Goal: Task Accomplishment & Management: Manage account settings

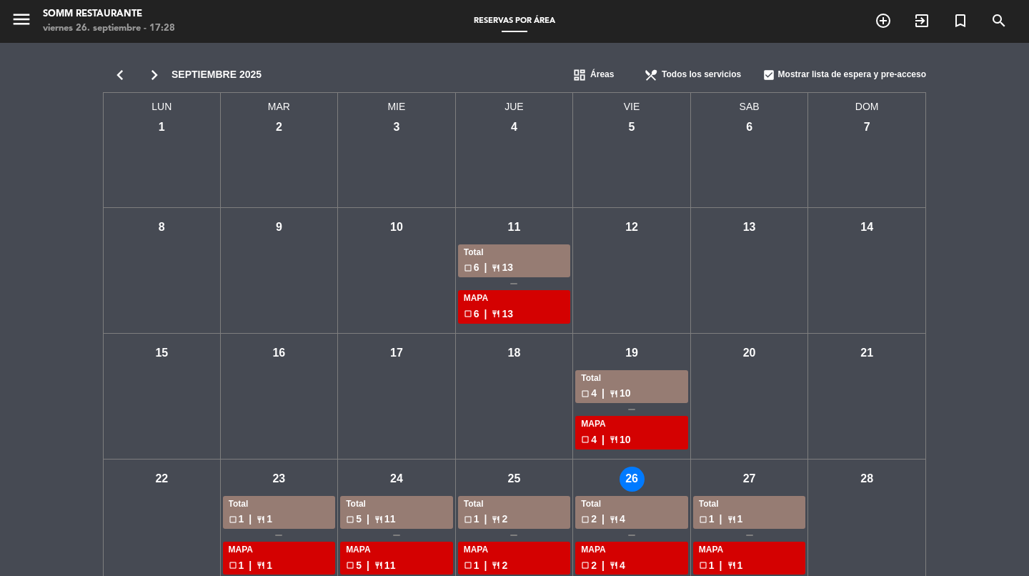
click at [152, 69] on icon "chevron_right" at bounding box center [154, 75] width 34 height 20
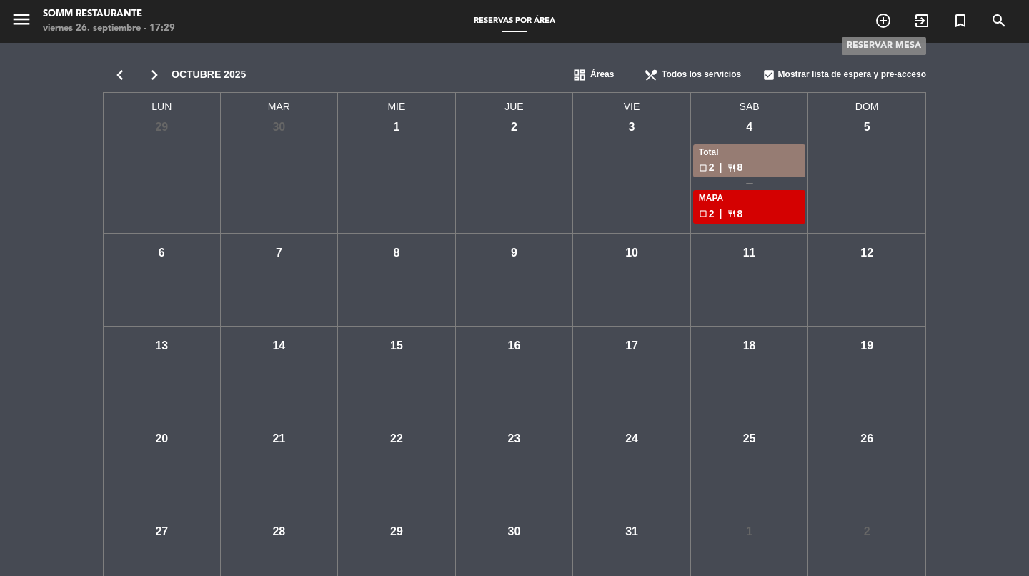
click at [884, 21] on icon "add_circle_outline" at bounding box center [882, 20] width 17 height 17
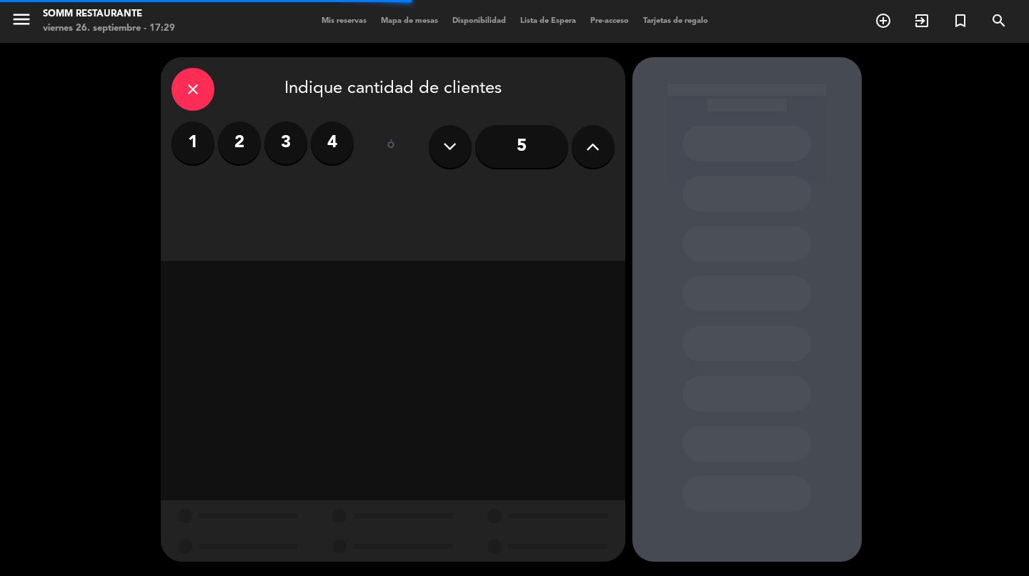
click at [239, 150] on label "2" at bounding box center [239, 142] width 43 height 43
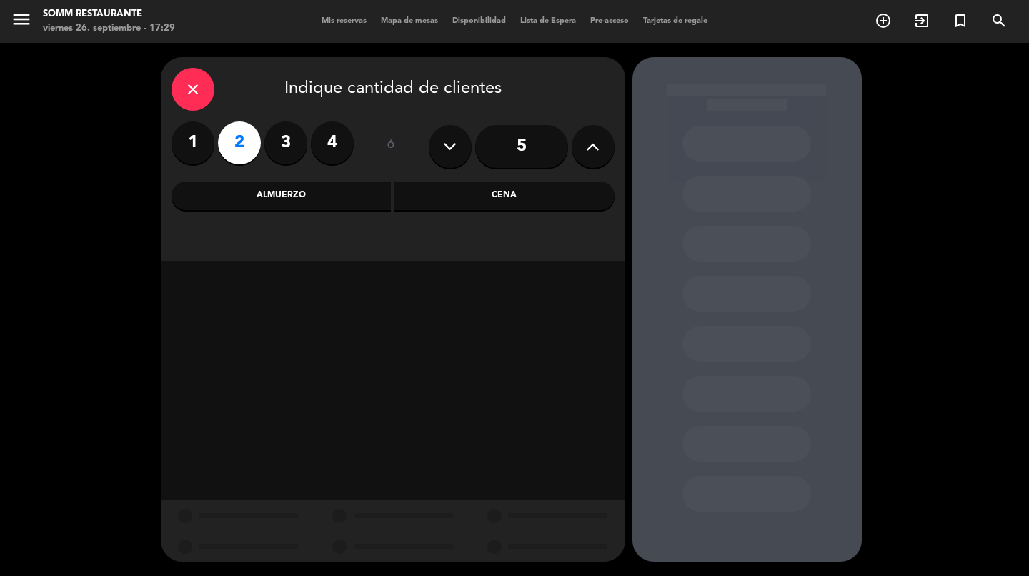
click at [186, 90] on icon "close" at bounding box center [192, 89] width 17 height 17
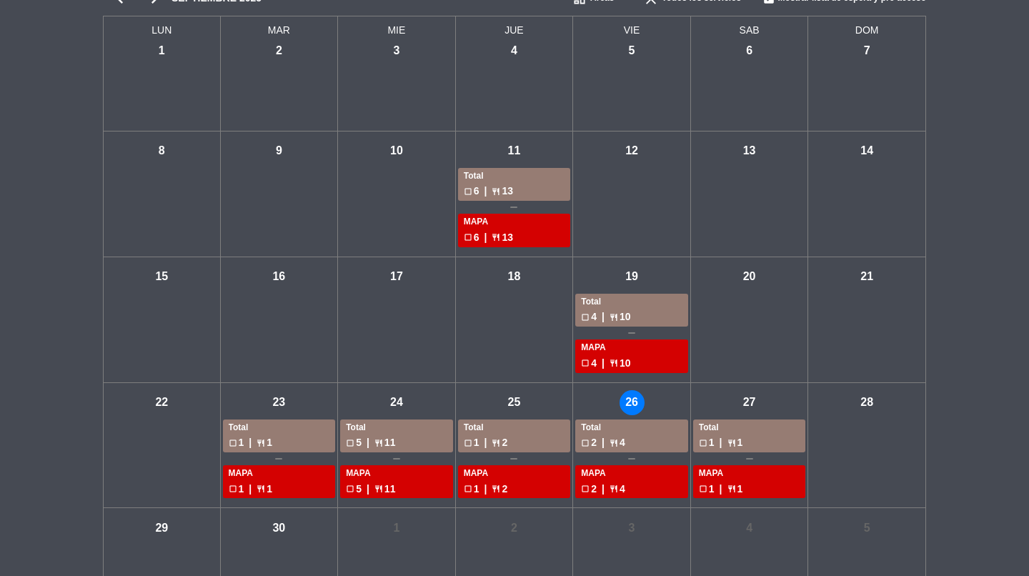
scroll to position [100, 0]
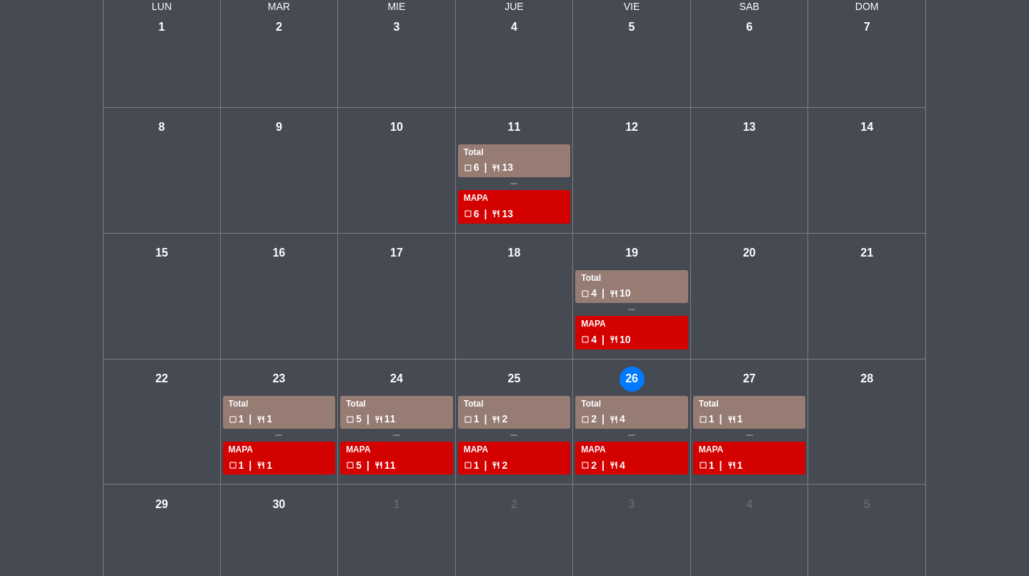
click at [292, 411] on div "check_box_outline_blank 1 | restaurant 1" at bounding box center [279, 419] width 101 height 16
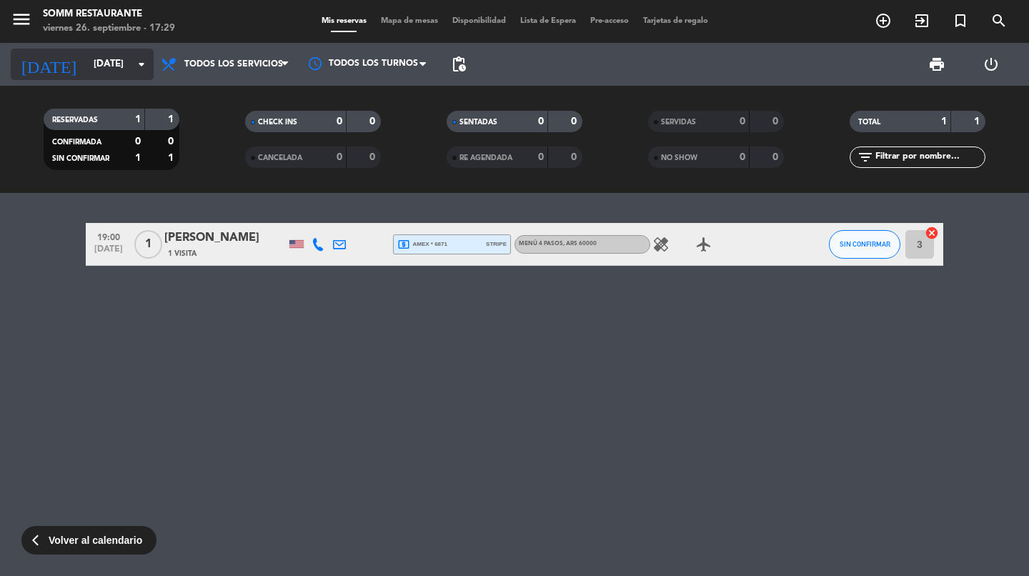
click at [141, 65] on icon "arrow_drop_down" at bounding box center [141, 64] width 17 height 17
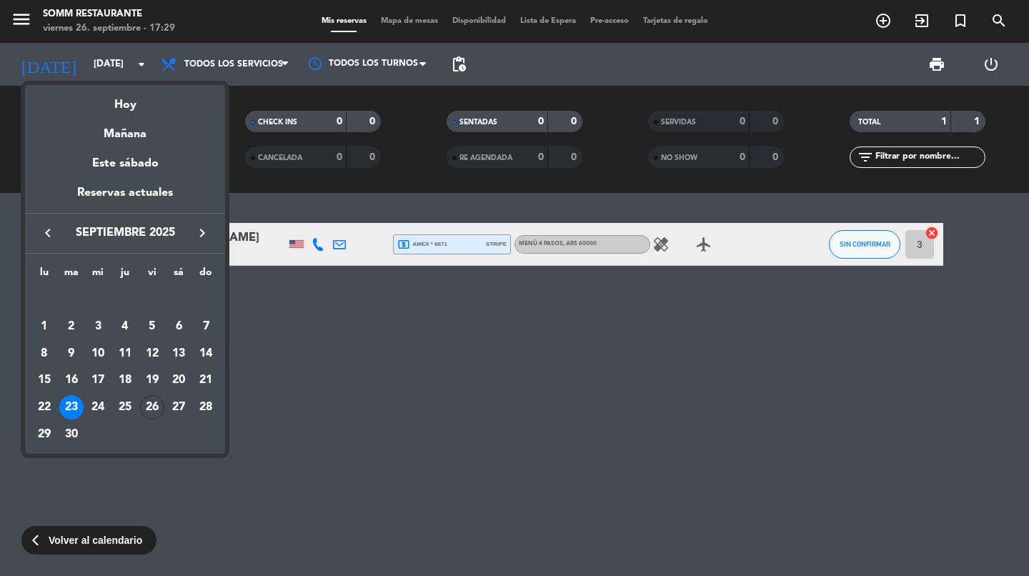
click at [141, 65] on div at bounding box center [514, 288] width 1029 height 576
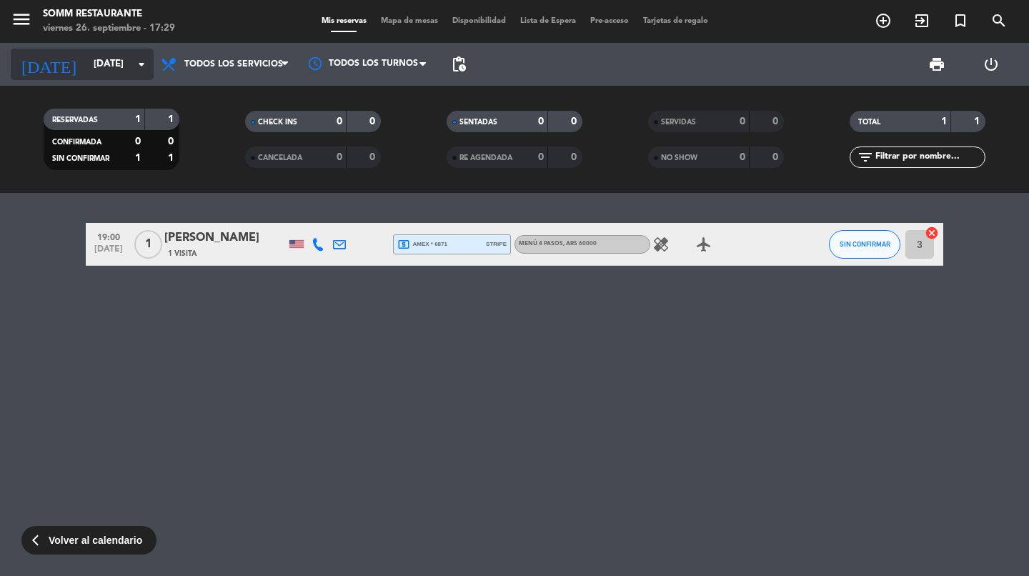
click at [146, 64] on icon "arrow_drop_down" at bounding box center [141, 64] width 17 height 17
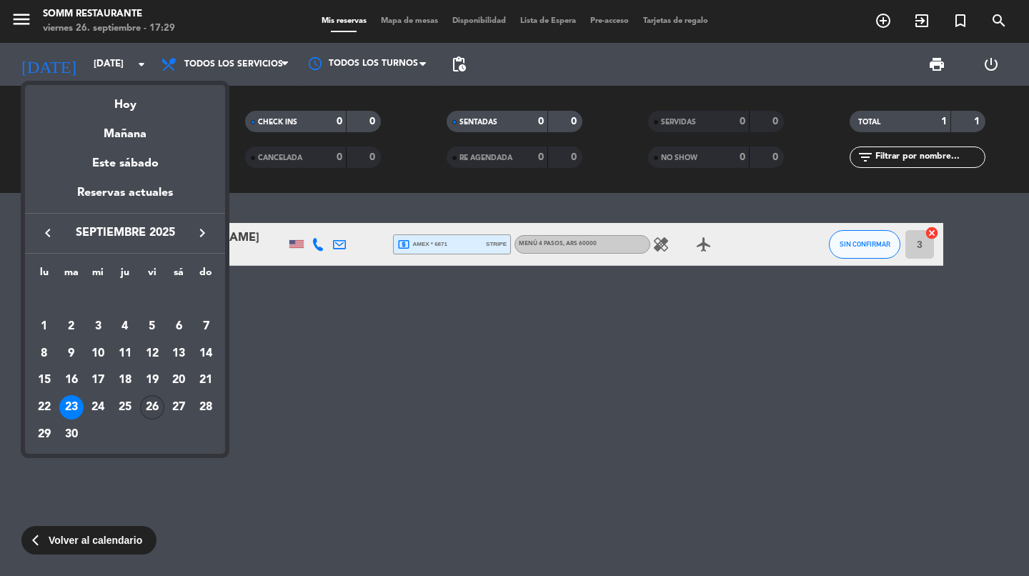
click at [151, 411] on div "26" at bounding box center [152, 407] width 24 height 24
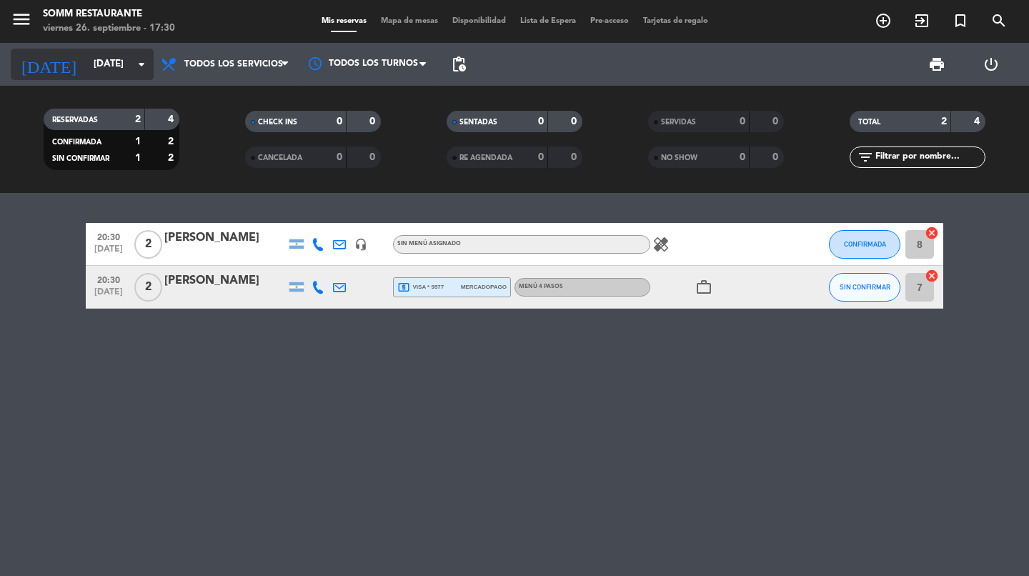
click at [145, 69] on icon "arrow_drop_down" at bounding box center [141, 64] width 17 height 17
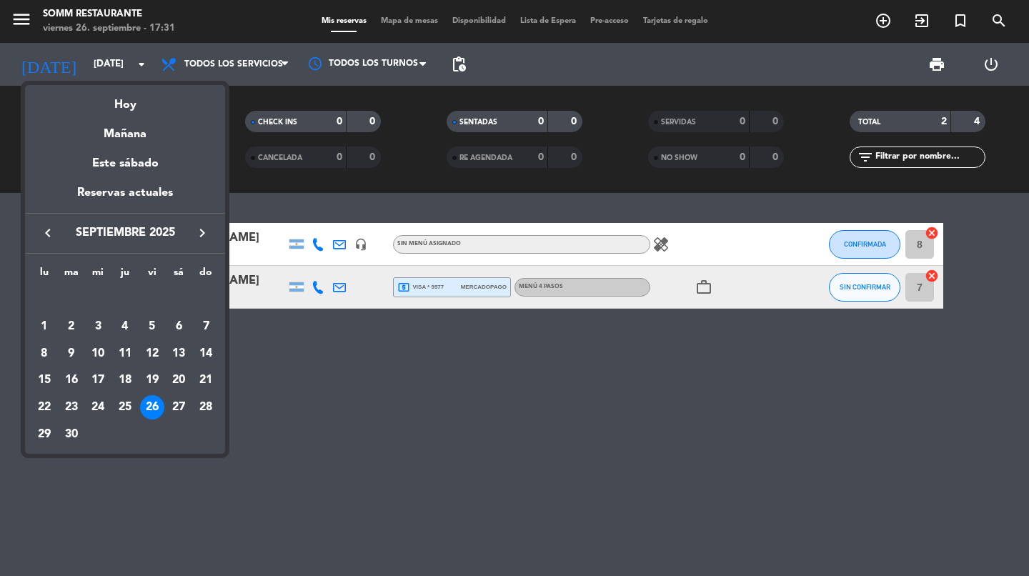
click at [137, 62] on div at bounding box center [514, 288] width 1029 height 576
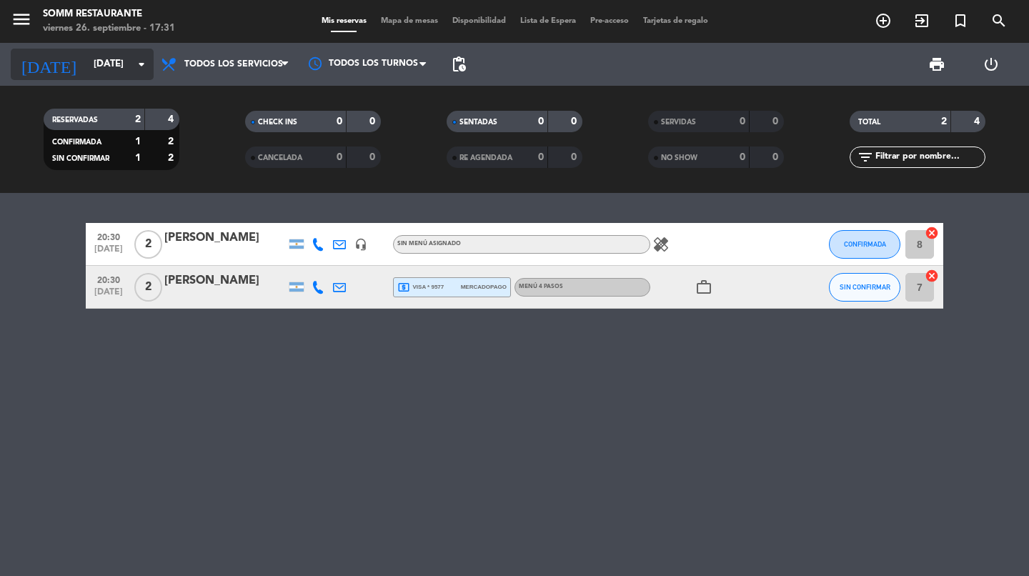
click at [147, 63] on icon "arrow_drop_down" at bounding box center [141, 64] width 17 height 17
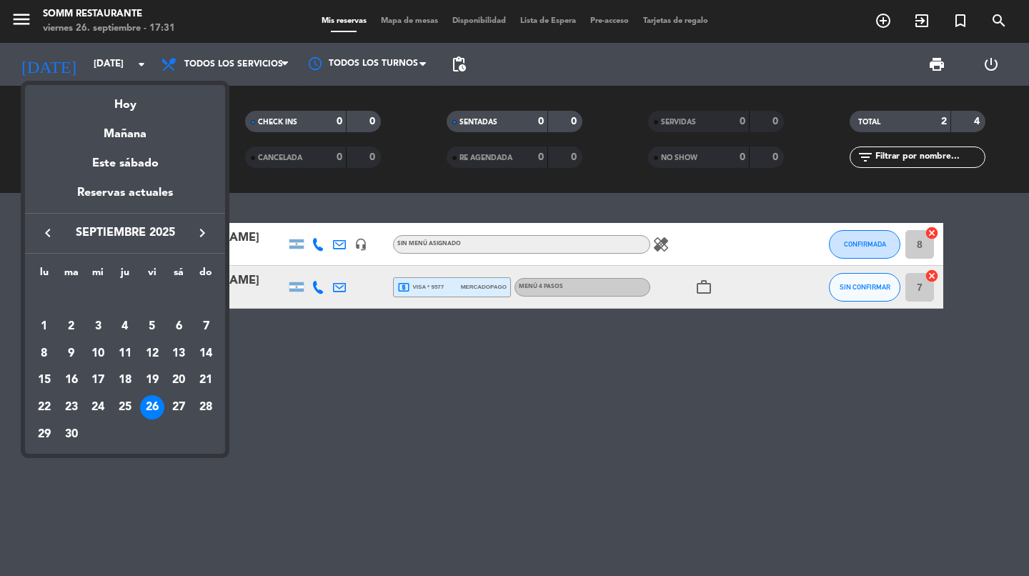
click at [201, 235] on icon "keyboard_arrow_right" at bounding box center [202, 232] width 17 height 17
click at [156, 383] on div "17" at bounding box center [152, 380] width 24 height 24
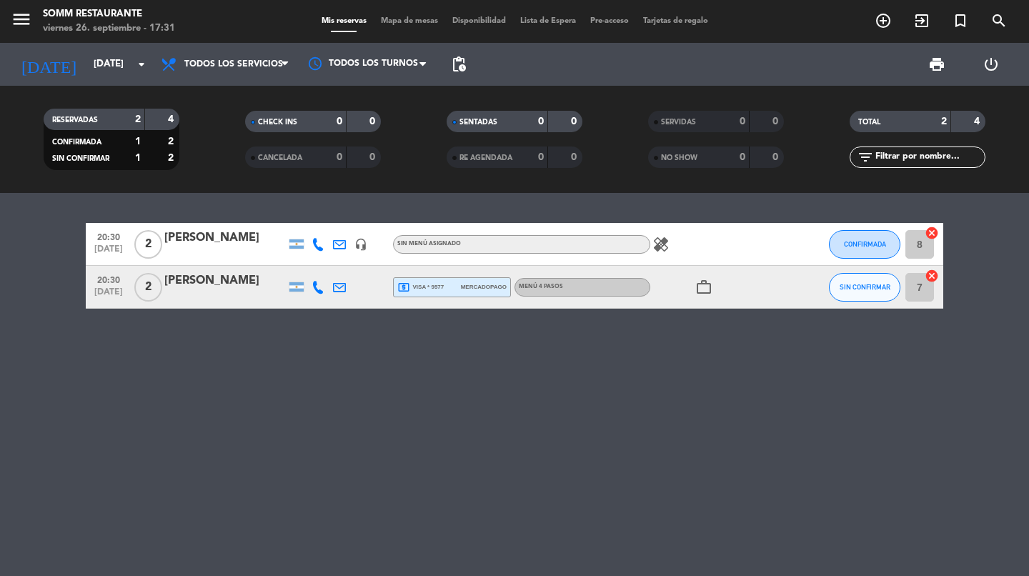
type input "[DATE]"
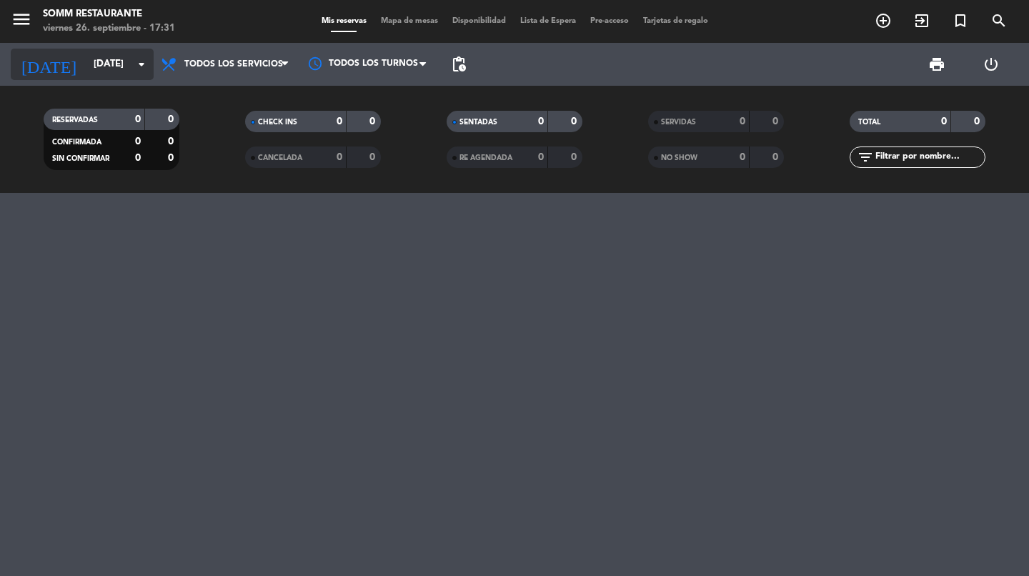
click at [147, 66] on icon "arrow_drop_down" at bounding box center [141, 64] width 17 height 17
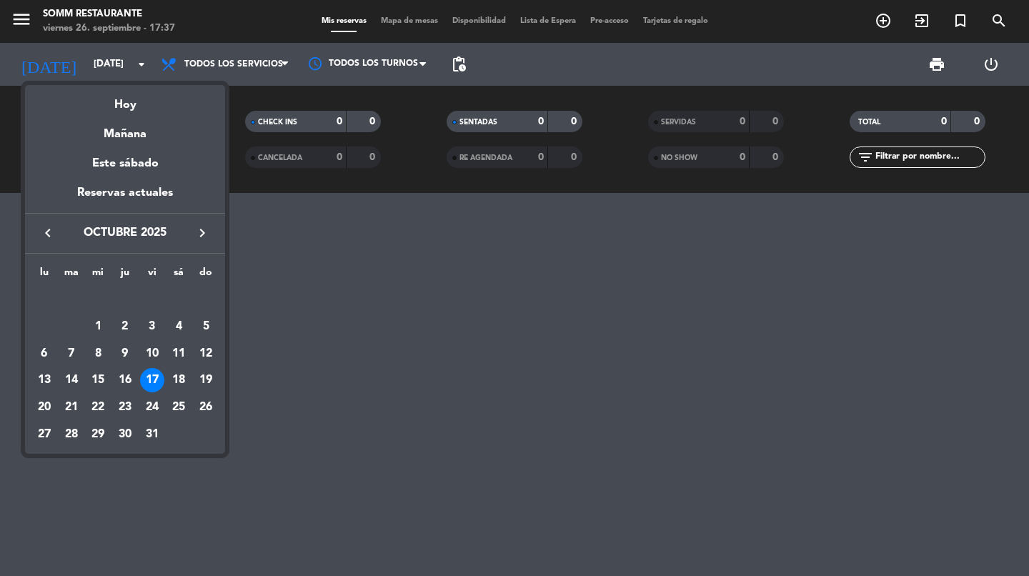
click at [386, 335] on div at bounding box center [514, 288] width 1029 height 576
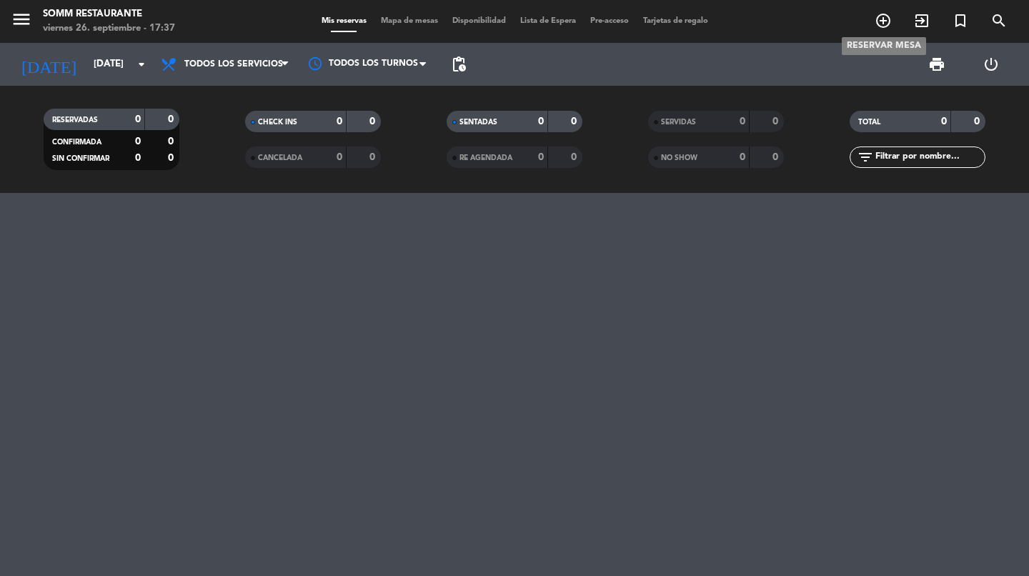
click at [881, 24] on icon "add_circle_outline" at bounding box center [882, 20] width 17 height 17
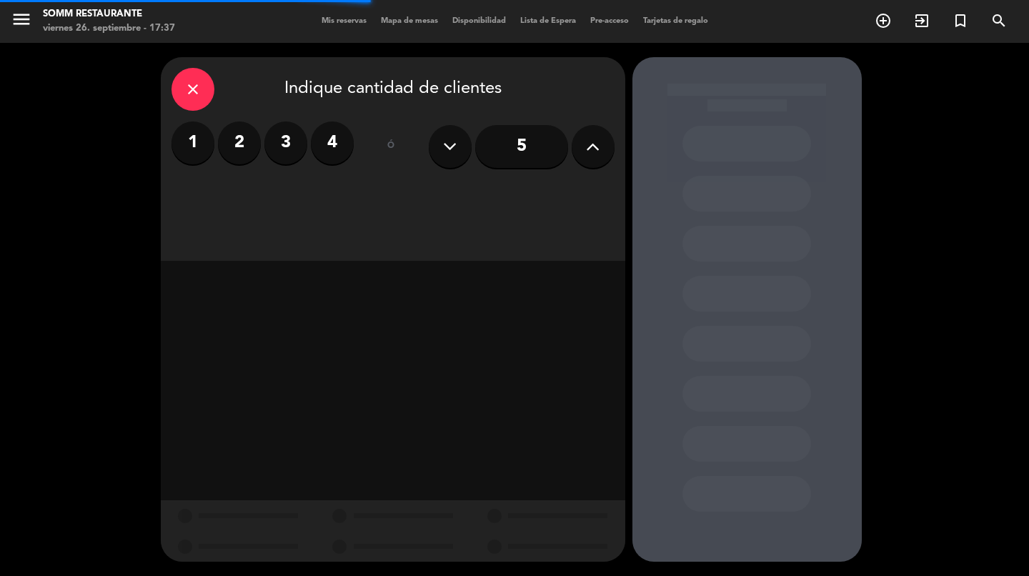
click at [241, 149] on label "2" at bounding box center [239, 142] width 43 height 43
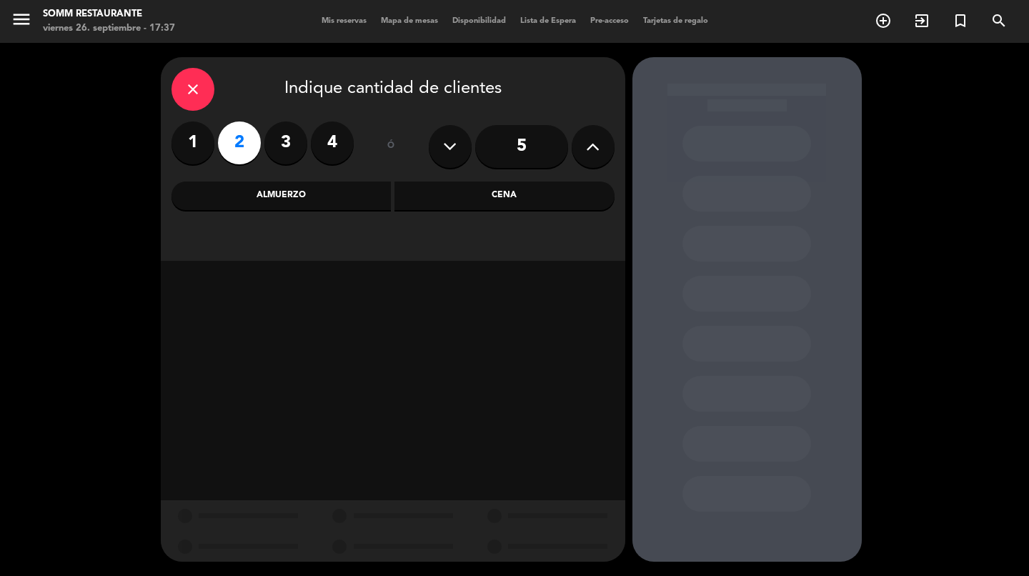
click at [466, 201] on div "Cena" at bounding box center [504, 195] width 220 height 29
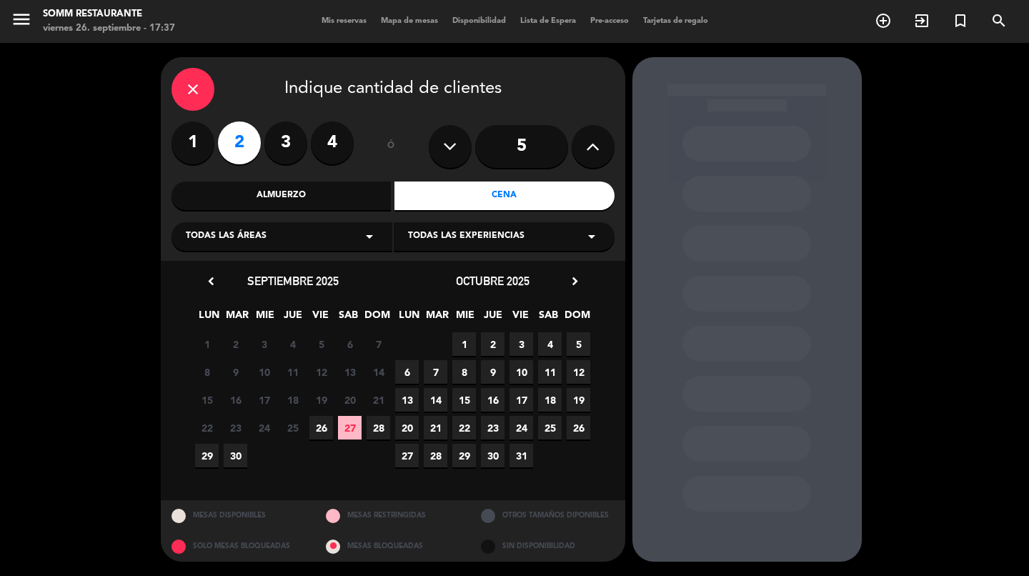
click at [597, 236] on icon "arrow_drop_down" at bounding box center [591, 236] width 17 height 17
click at [520, 393] on span "17" at bounding box center [521, 400] width 24 height 24
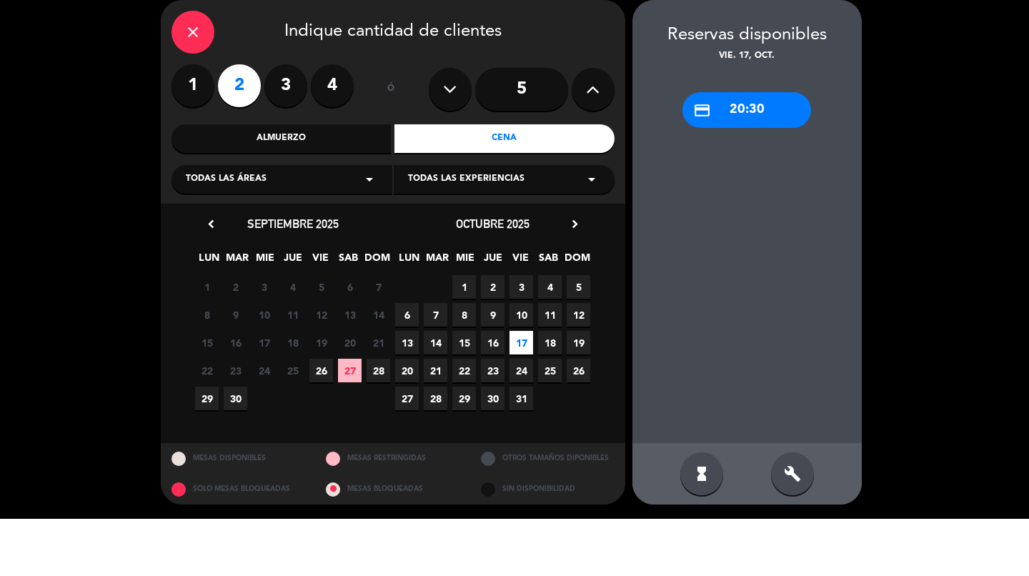
click at [596, 228] on icon "arrow_drop_down" at bounding box center [591, 236] width 17 height 17
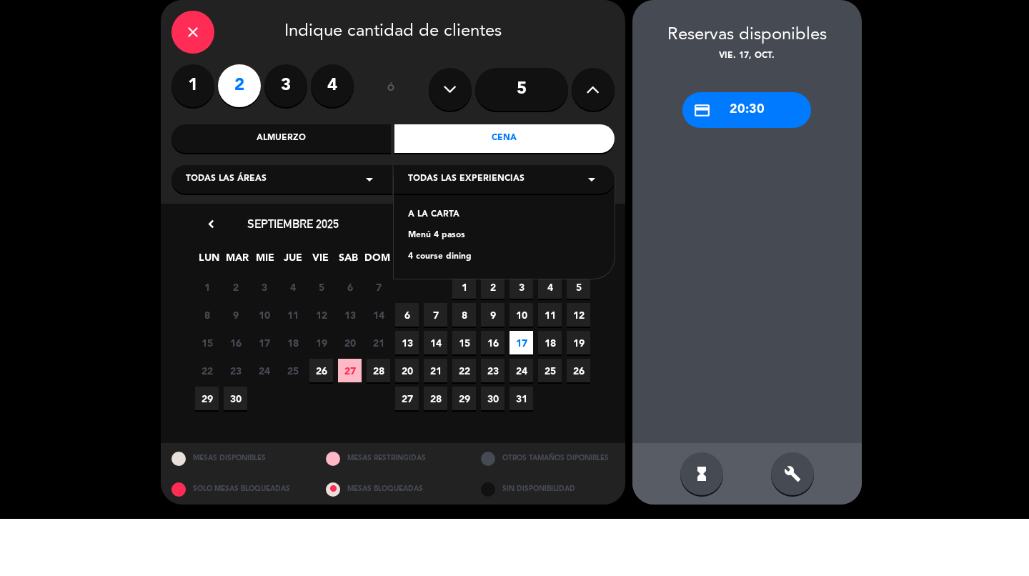
click at [594, 228] on icon "arrow_drop_down" at bounding box center [591, 236] width 17 height 17
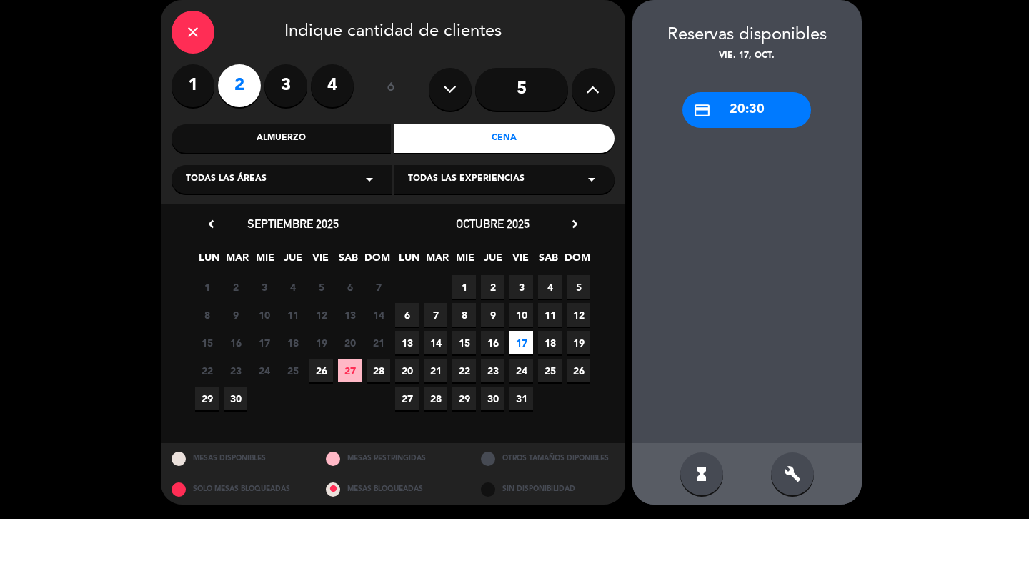
click at [593, 228] on icon "arrow_drop_down" at bounding box center [591, 236] width 17 height 17
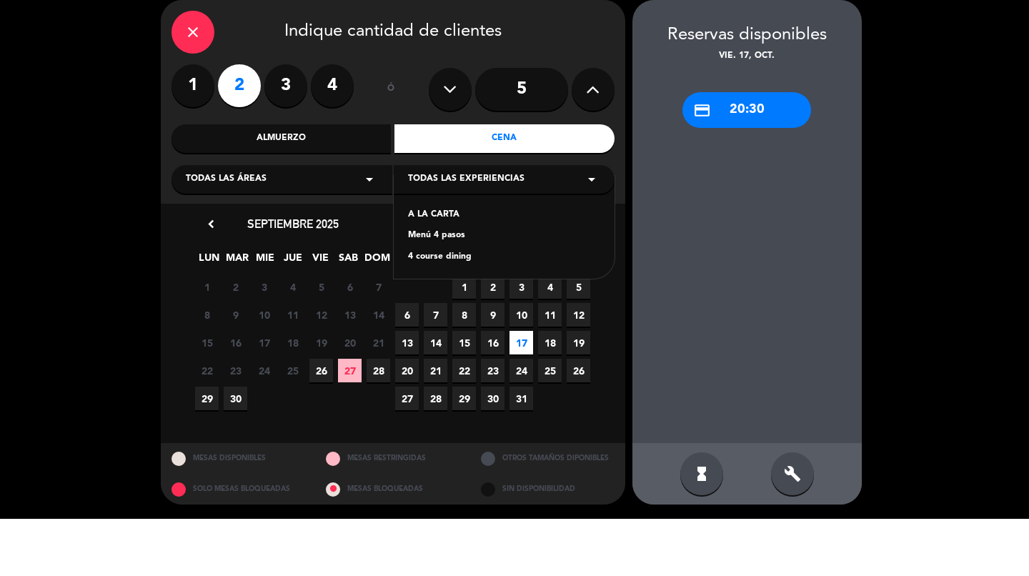
click at [522, 388] on span "17" at bounding box center [521, 400] width 24 height 24
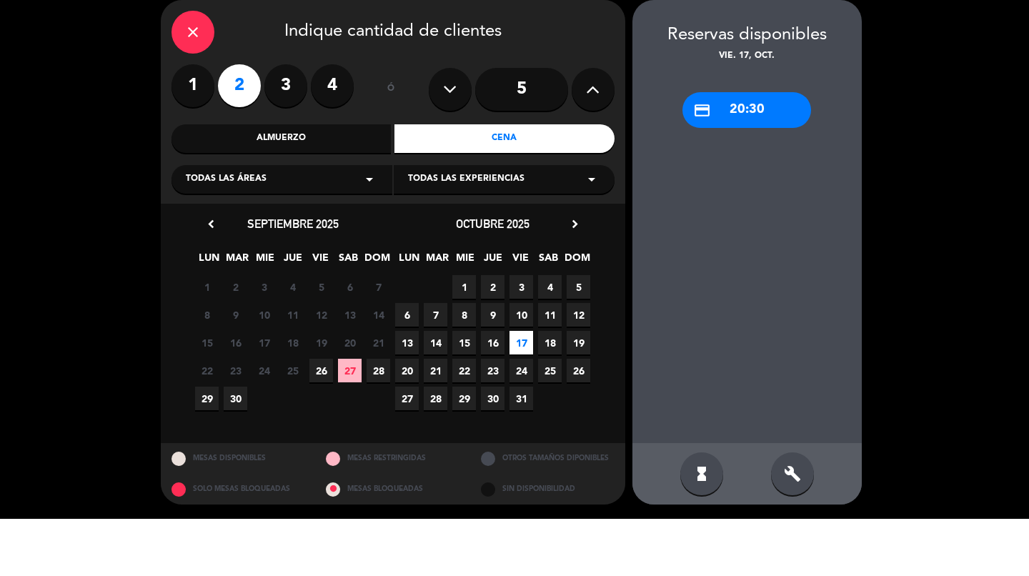
click at [522, 388] on span "17" at bounding box center [521, 400] width 24 height 24
click at [594, 228] on icon "arrow_drop_down" at bounding box center [591, 236] width 17 height 17
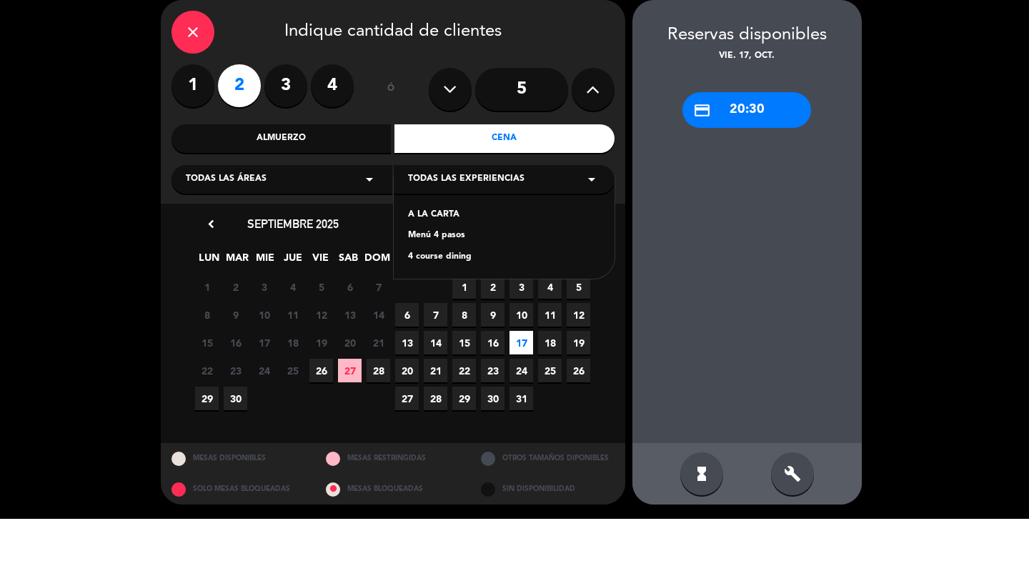
click at [193, 81] on icon "close" at bounding box center [192, 89] width 17 height 17
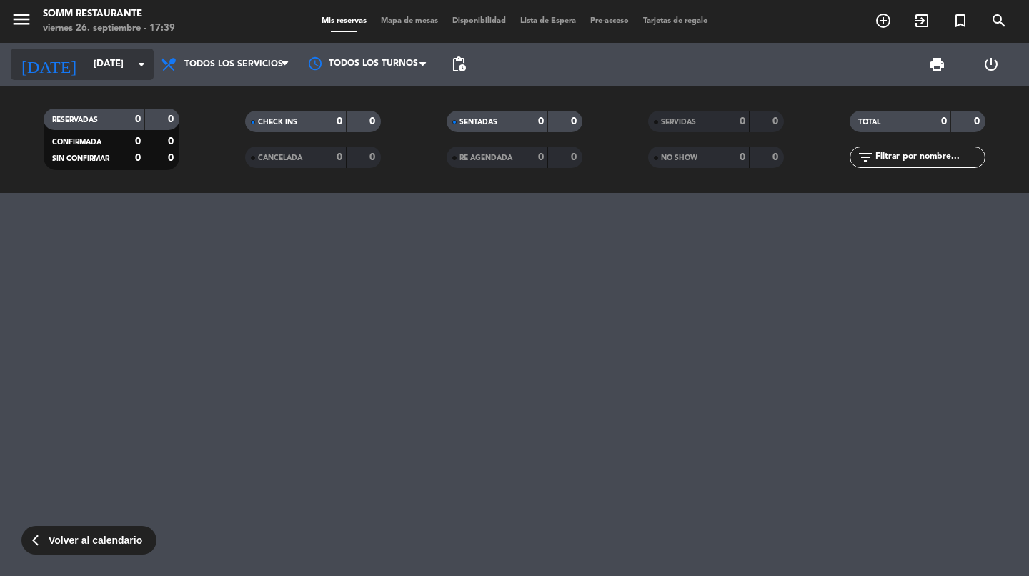
click at [129, 68] on input "[DATE]" at bounding box center [149, 64] width 126 height 26
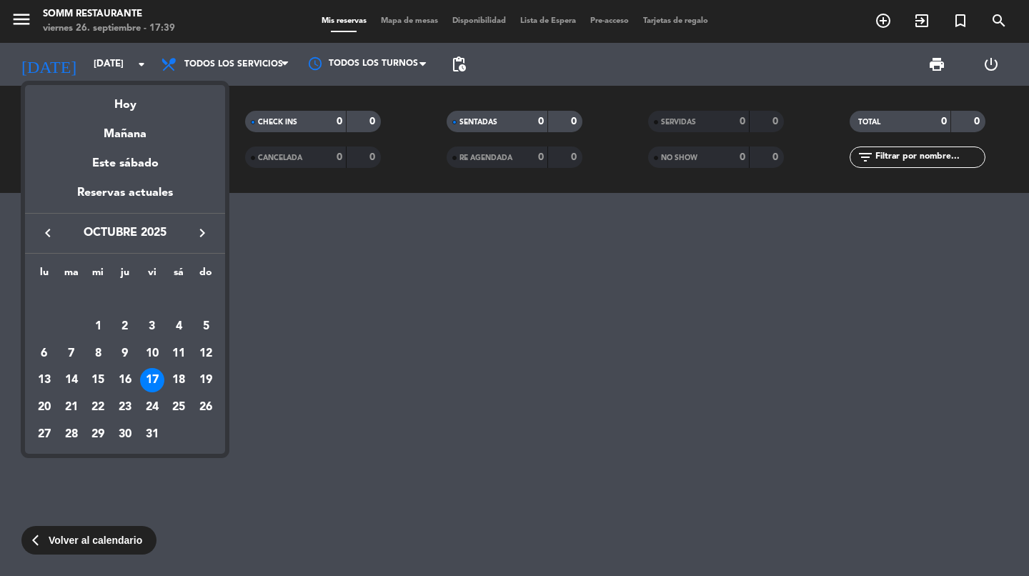
click at [53, 237] on icon "keyboard_arrow_left" at bounding box center [47, 232] width 17 height 17
click at [154, 406] on div "26" at bounding box center [152, 407] width 24 height 24
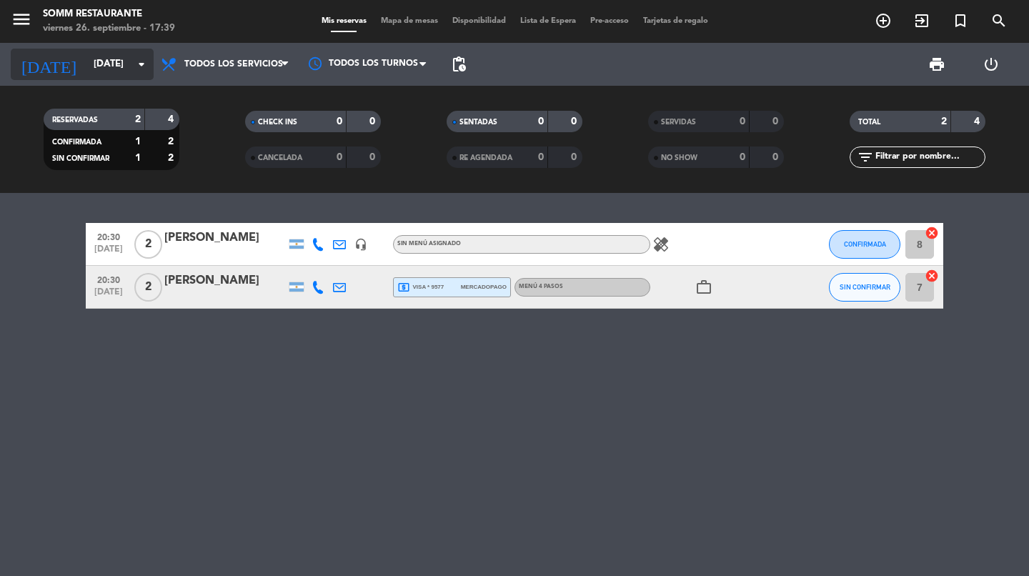
click at [140, 69] on icon "arrow_drop_down" at bounding box center [141, 64] width 17 height 17
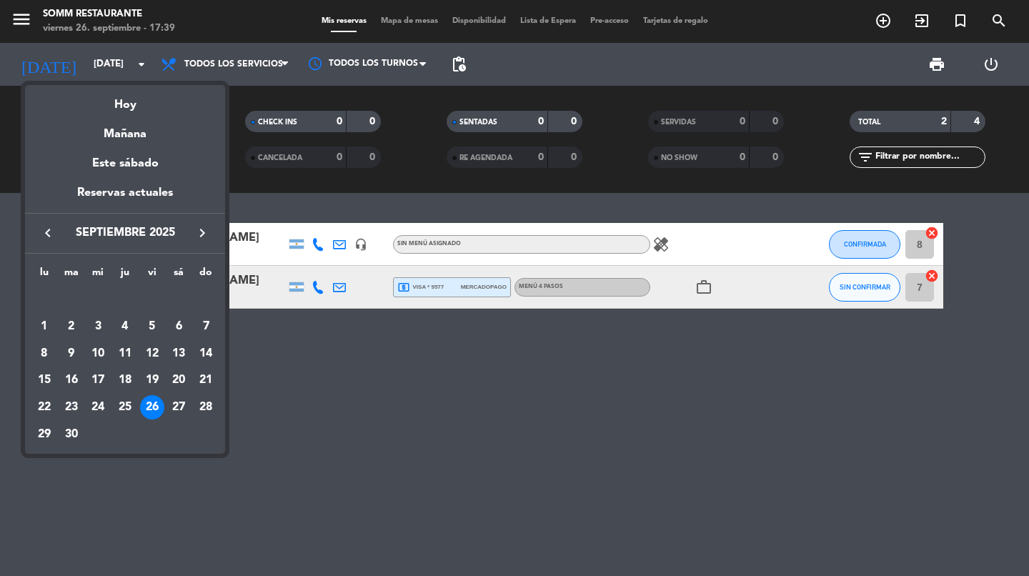
click at [206, 236] on icon "keyboard_arrow_right" at bounding box center [202, 232] width 17 height 17
click at [156, 325] on div "3" at bounding box center [152, 326] width 24 height 24
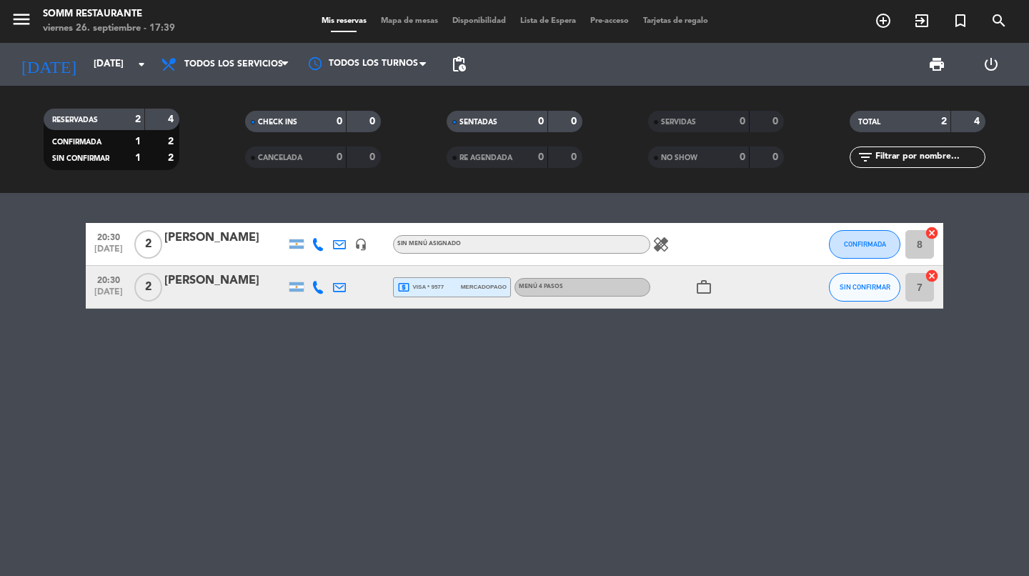
type input "[DATE]"
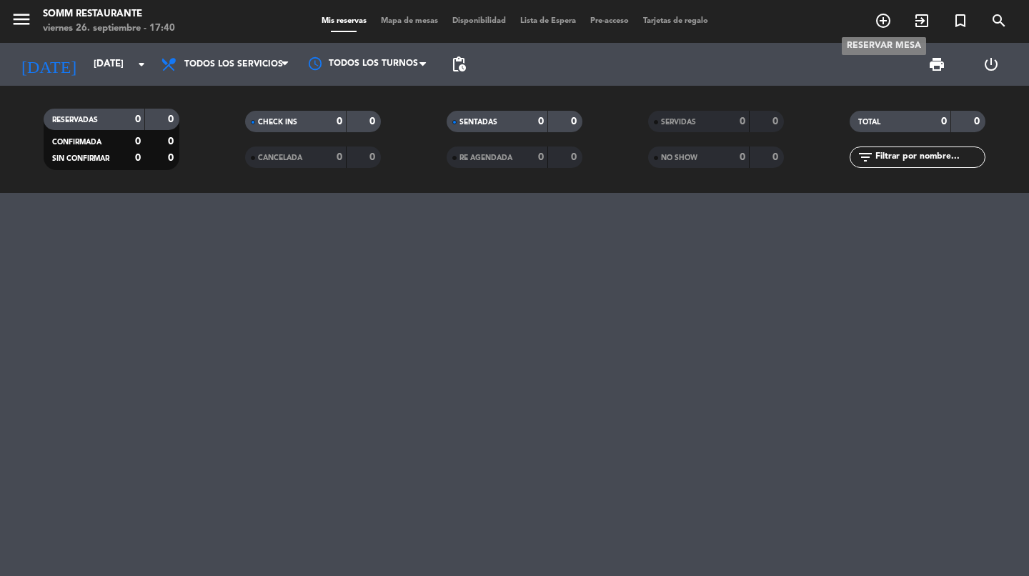
click at [884, 28] on icon "add_circle_outline" at bounding box center [882, 20] width 17 height 17
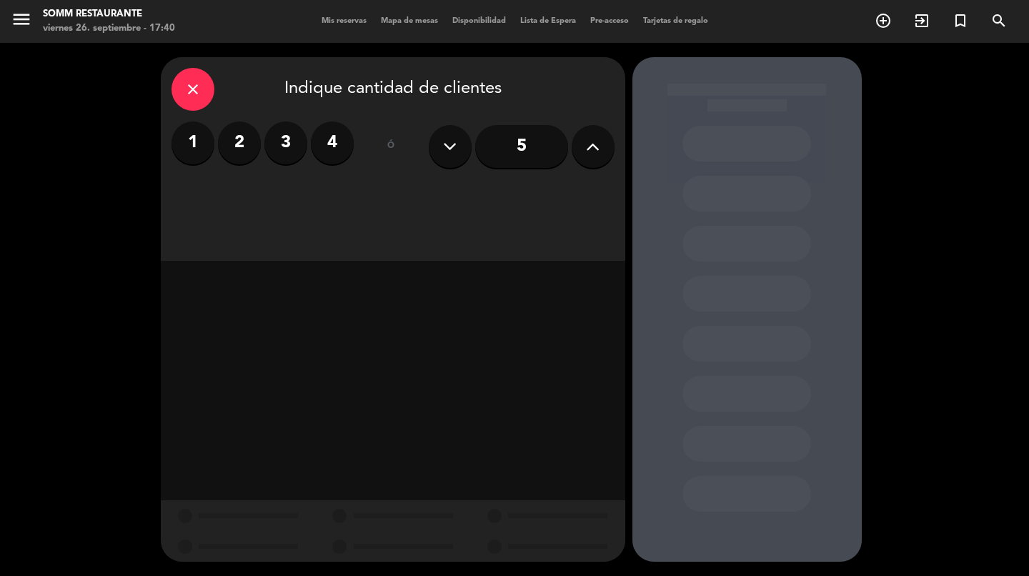
click at [244, 149] on label "2" at bounding box center [239, 142] width 43 height 43
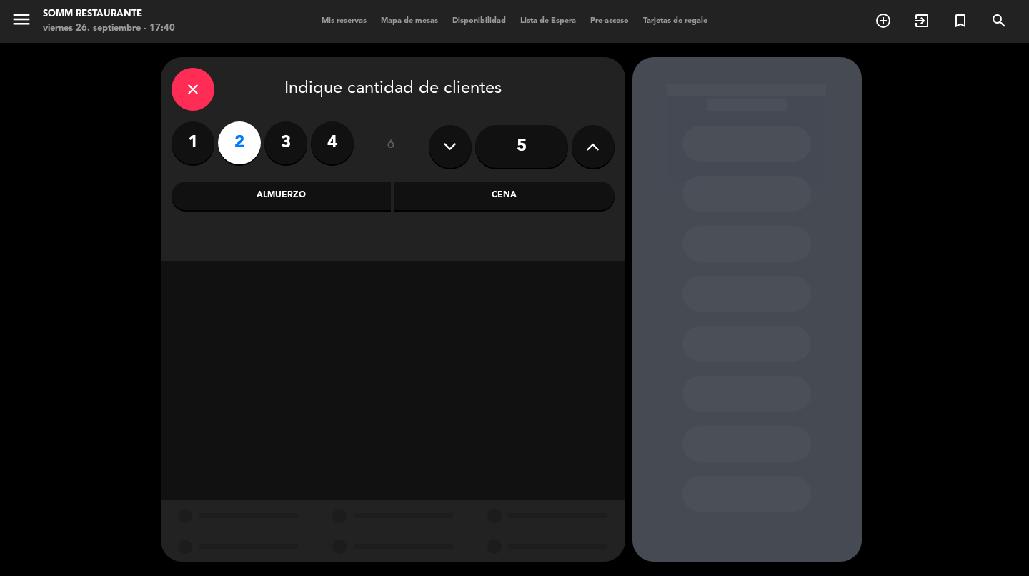
click at [543, 200] on div "Cena" at bounding box center [504, 195] width 220 height 29
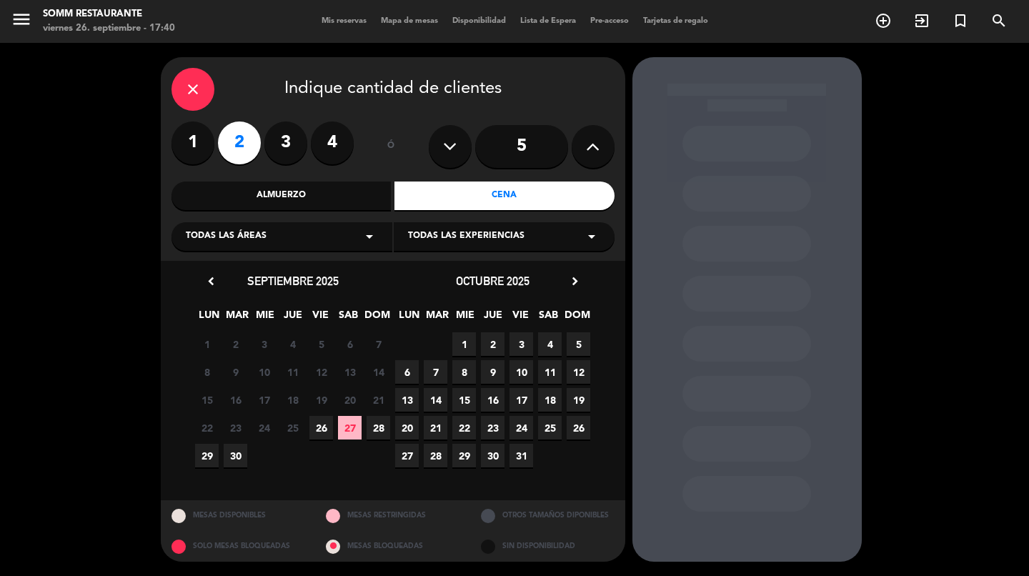
click at [522, 347] on span "3" at bounding box center [521, 344] width 24 height 24
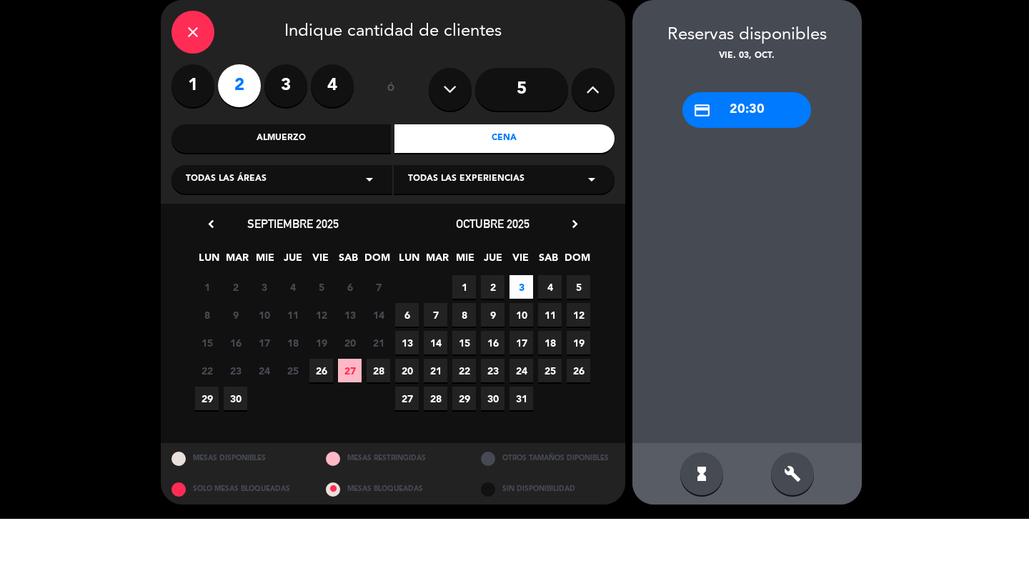
click at [597, 228] on icon "arrow_drop_down" at bounding box center [591, 236] width 17 height 17
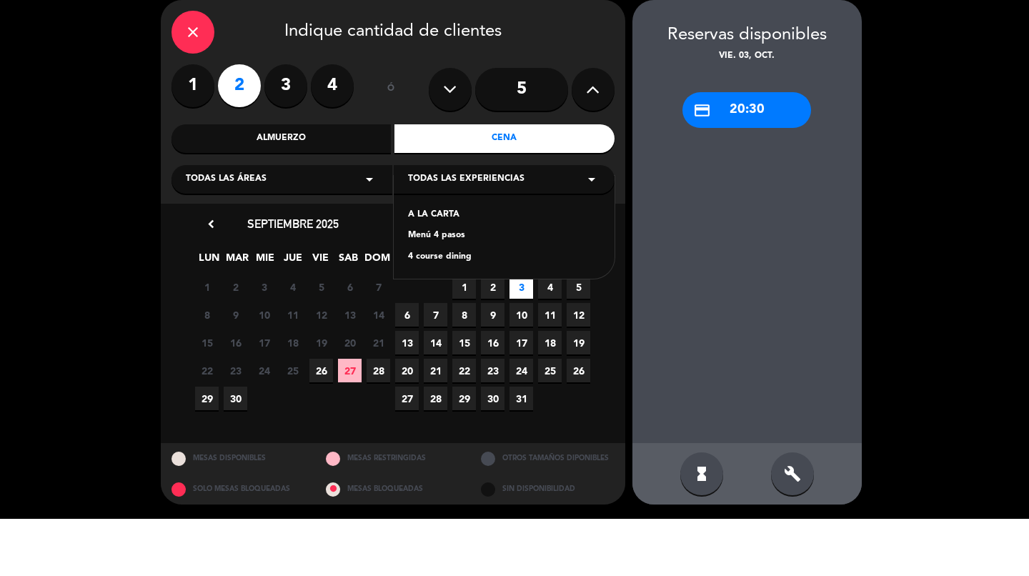
click at [194, 81] on icon "close" at bounding box center [192, 89] width 17 height 17
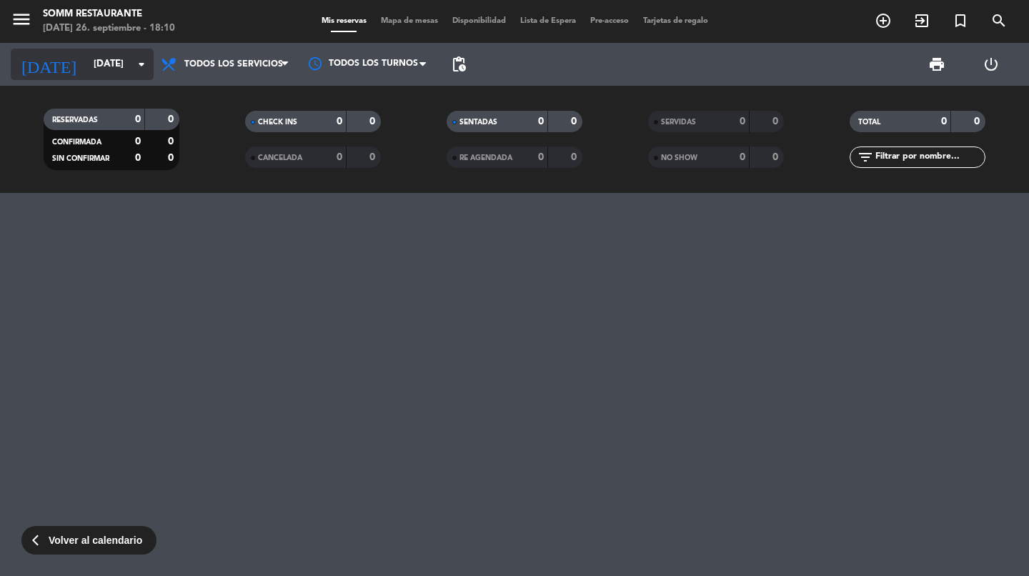
click at [138, 63] on icon "arrow_drop_down" at bounding box center [141, 64] width 17 height 17
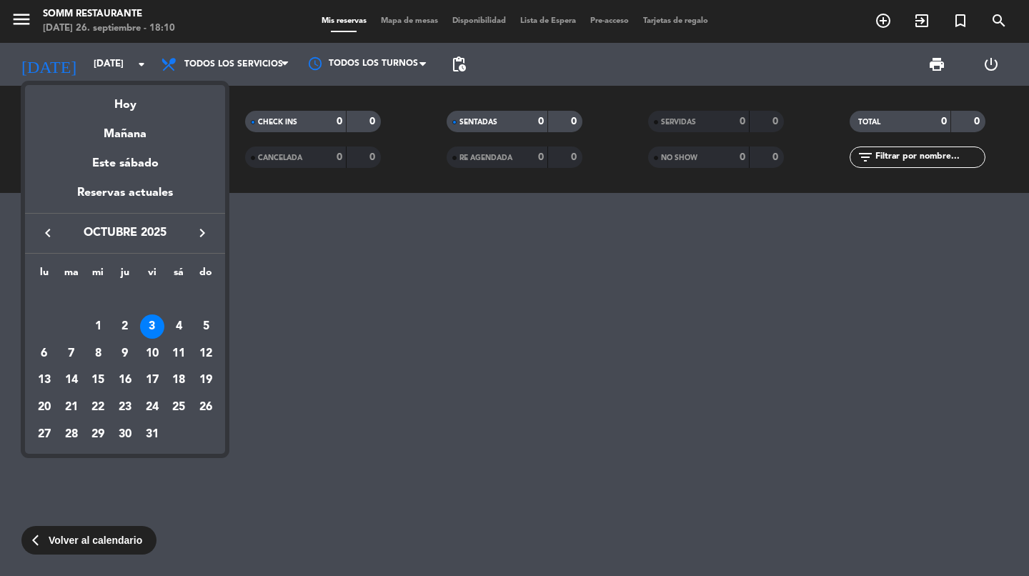
click at [50, 238] on icon "keyboard_arrow_left" at bounding box center [47, 232] width 17 height 17
click at [154, 407] on div "26" at bounding box center [152, 407] width 24 height 24
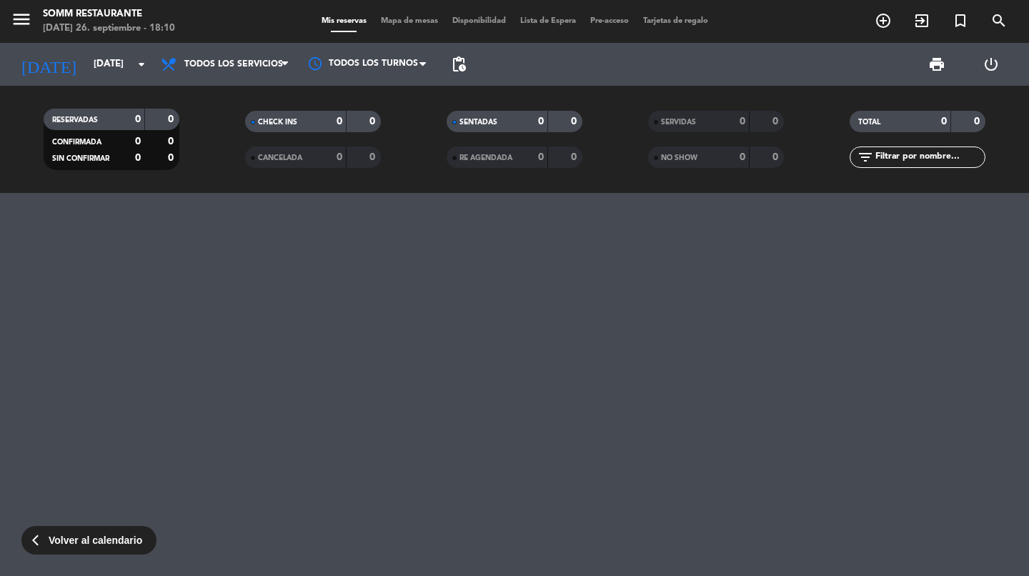
type input "[DATE]"
